Goal: Information Seeking & Learning: Learn about a topic

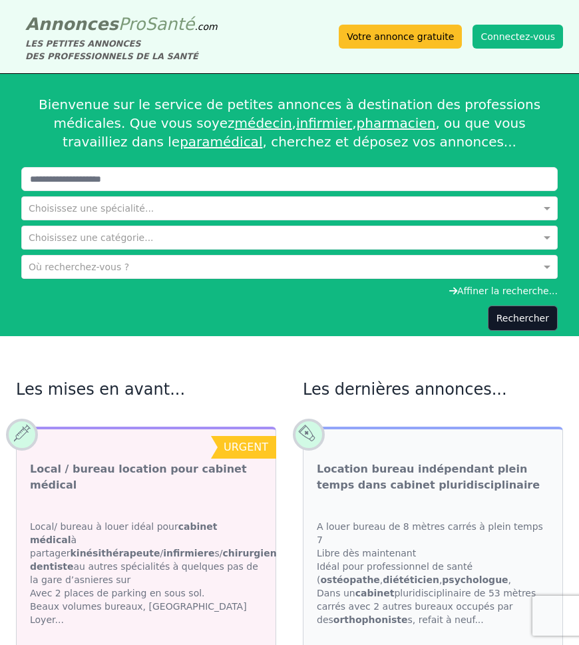
click at [42, 267] on input "text" at bounding box center [276, 265] width 495 height 13
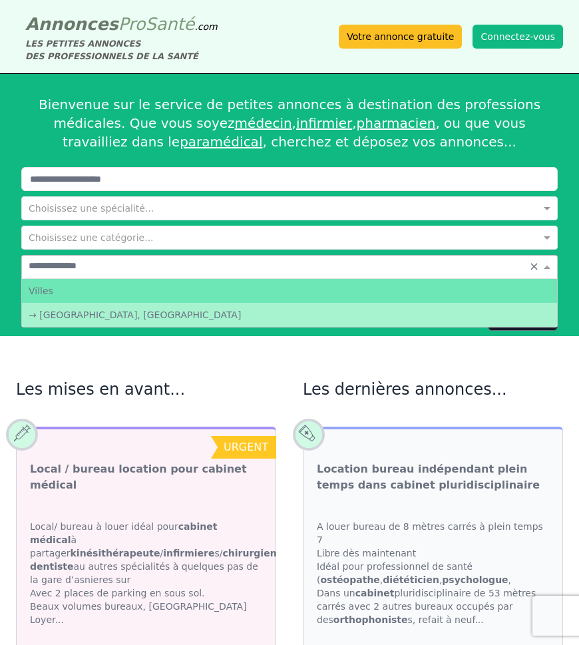
type input "**********"
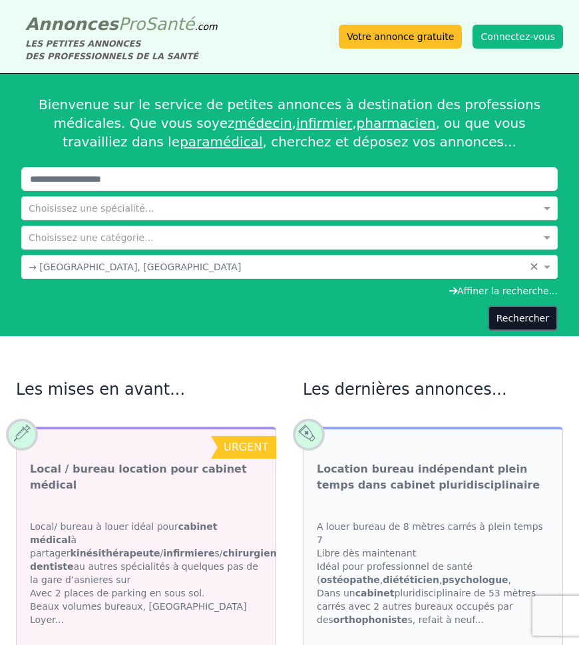
click at [525, 321] on button "Rechercher" at bounding box center [523, 317] width 70 height 25
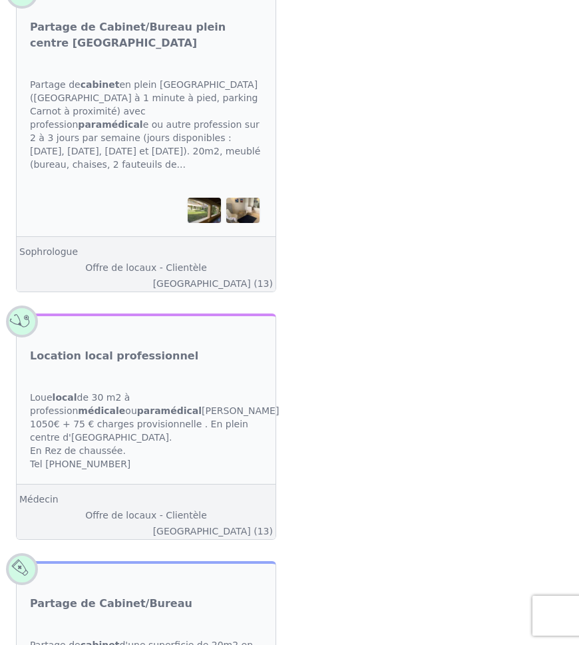
scroll to position [1006, 0]
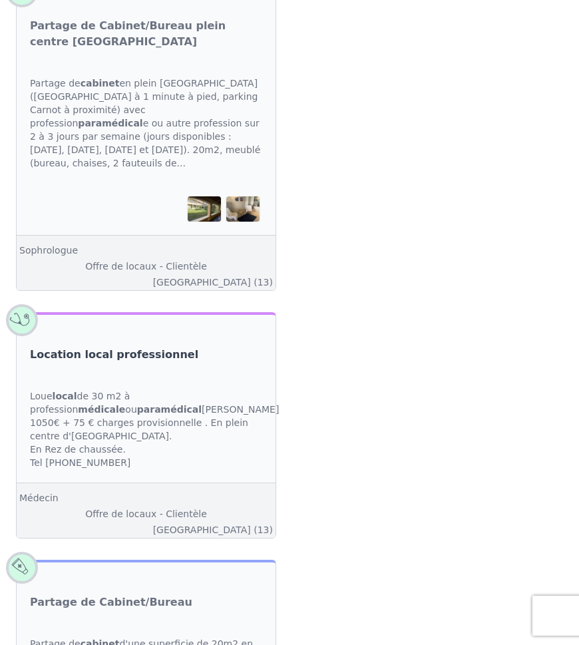
click at [137, 347] on link "Location local professionnel" at bounding box center [114, 355] width 168 height 16
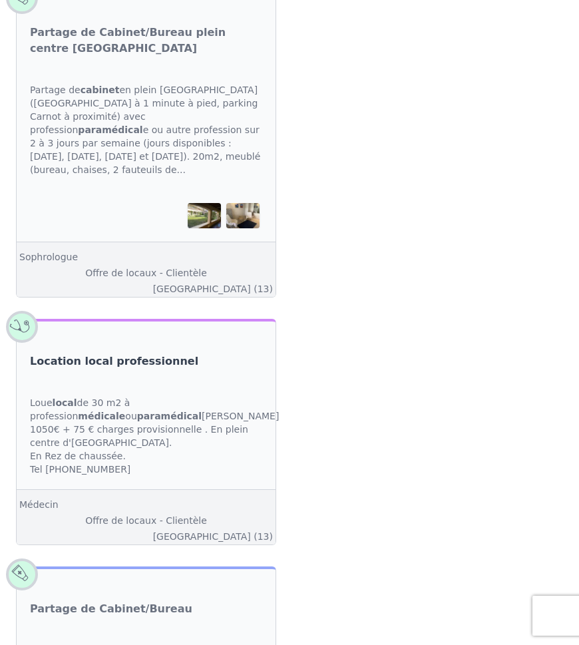
scroll to position [1004, 0]
